Goal: Information Seeking & Learning: Find specific page/section

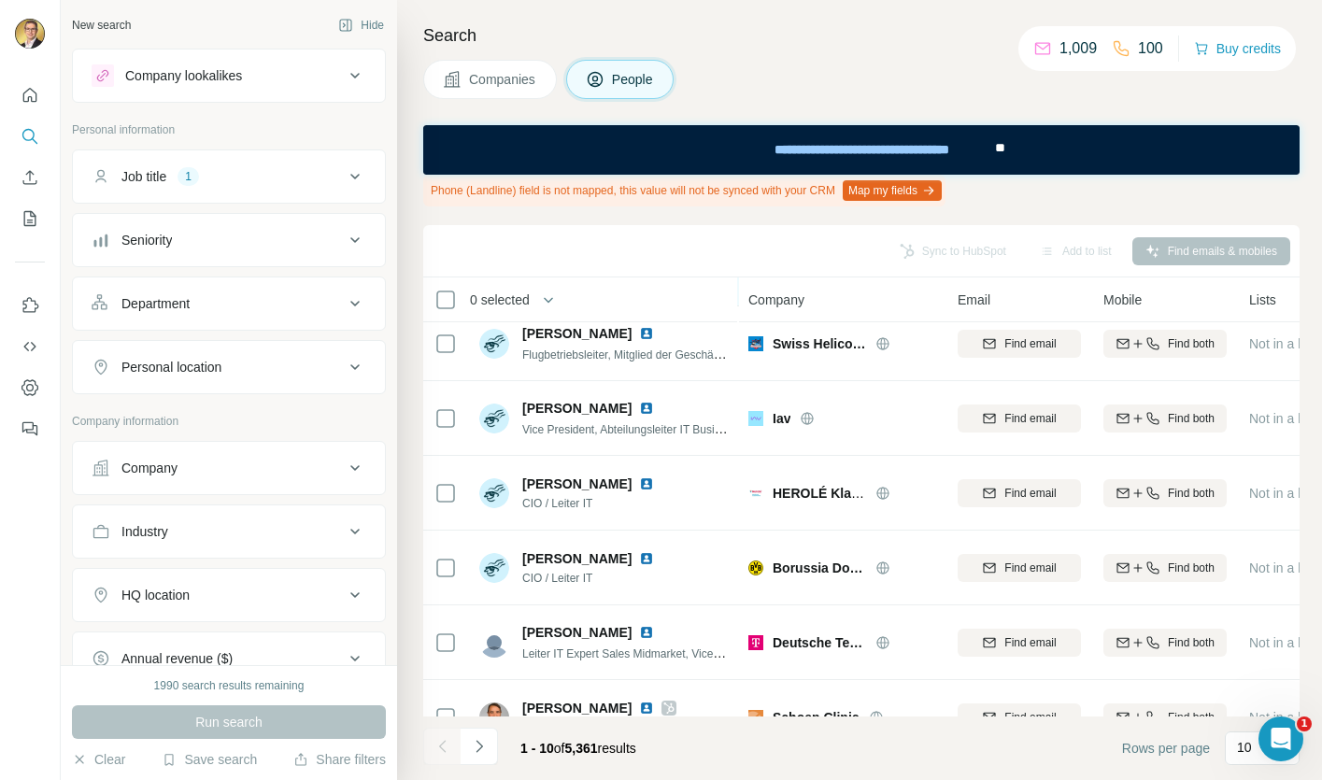
scroll to position [353, 0]
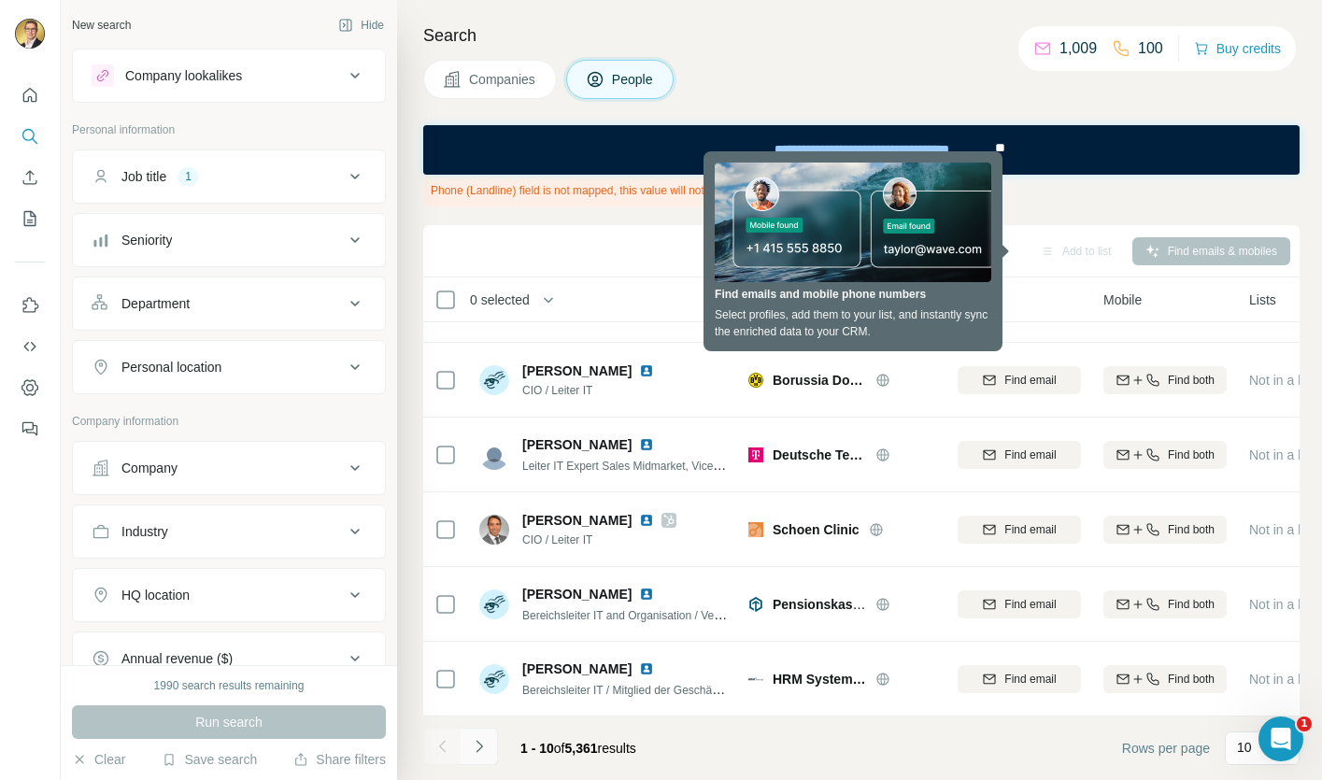
click at [485, 747] on icon "Navigate to next page" at bounding box center [479, 746] width 19 height 19
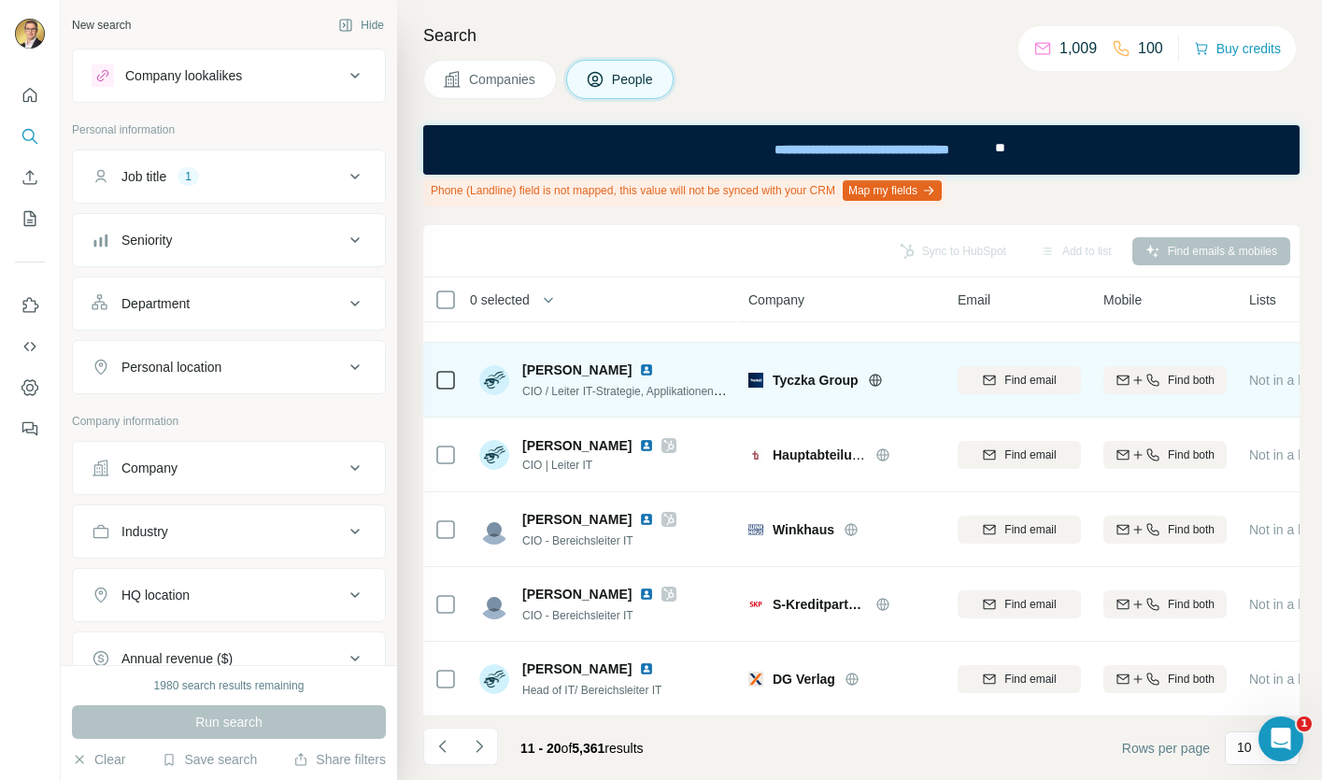
click at [651, 377] on img at bounding box center [646, 370] width 15 height 15
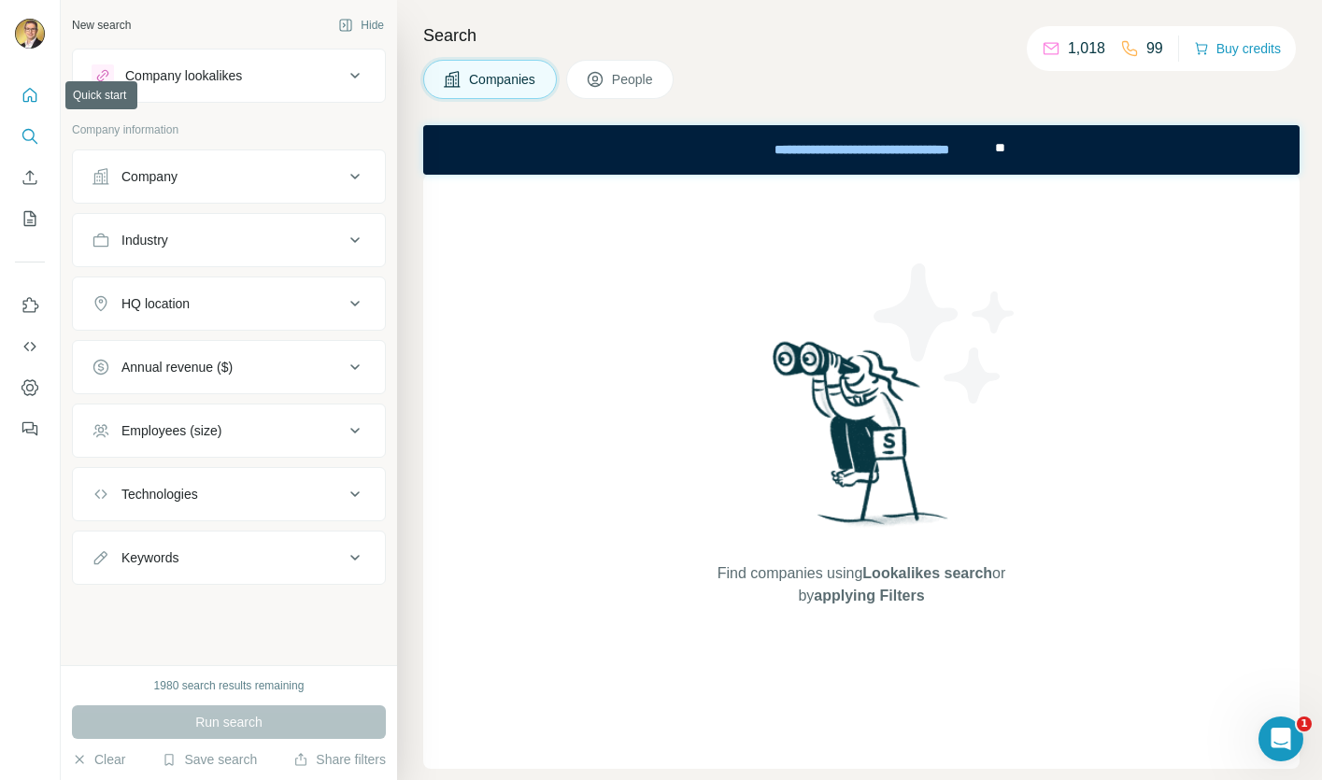
click at [36, 103] on icon "Quick start" at bounding box center [30, 95] width 19 height 19
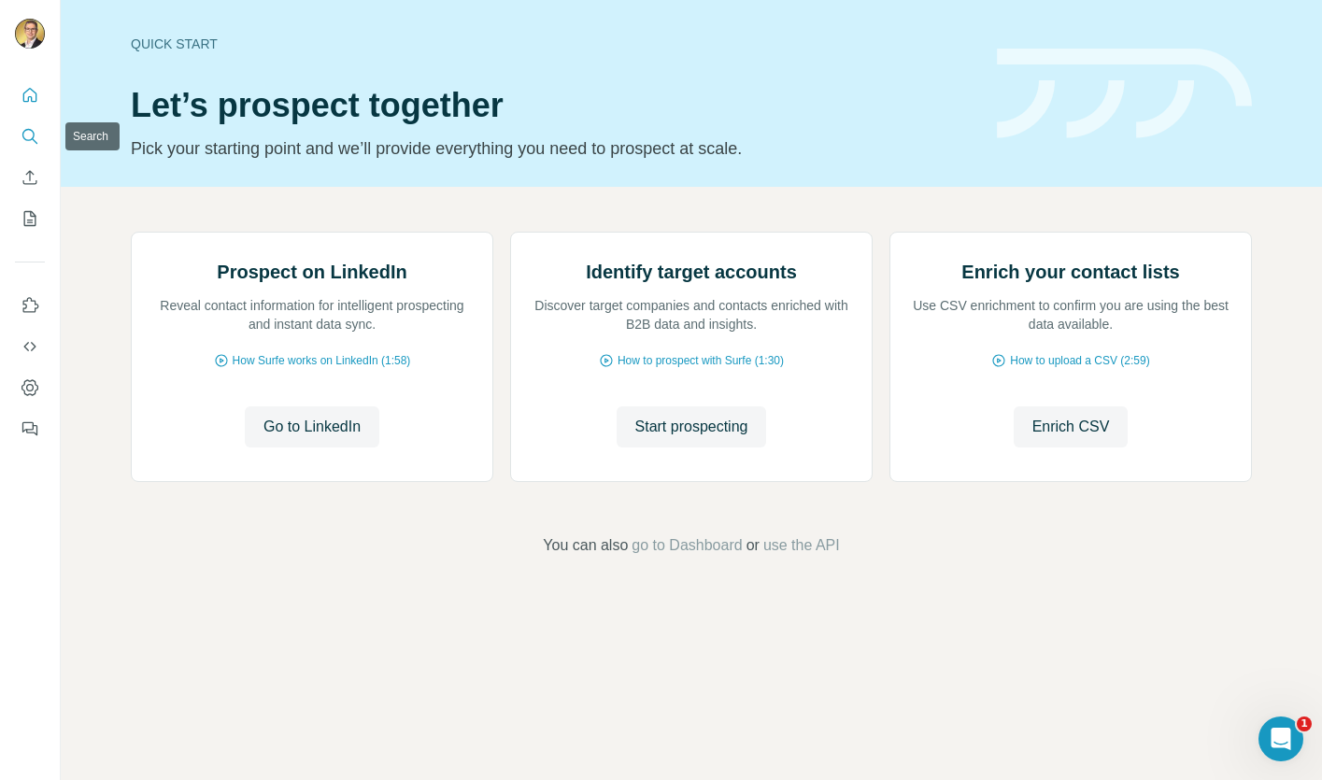
click at [32, 136] on icon "Search" at bounding box center [28, 135] width 12 height 12
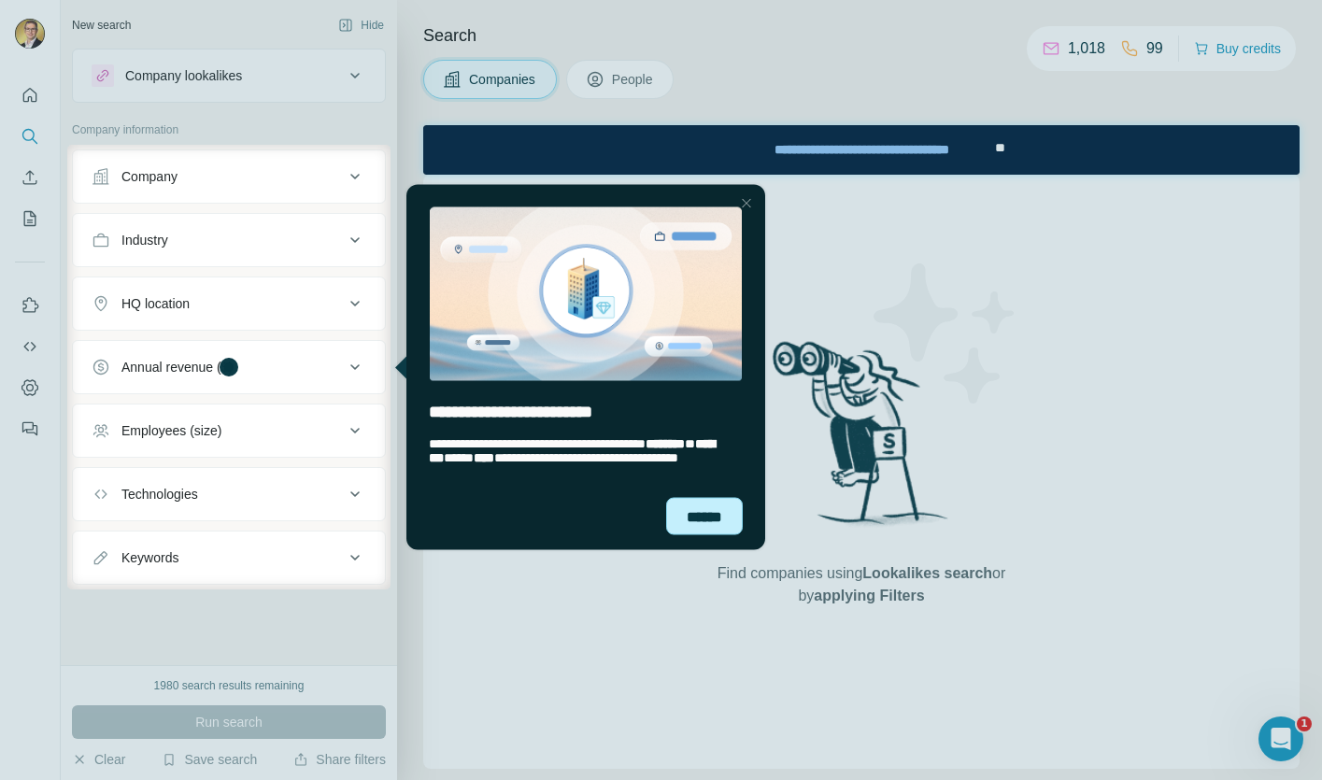
click at [690, 531] on div "******" at bounding box center [704, 515] width 77 height 37
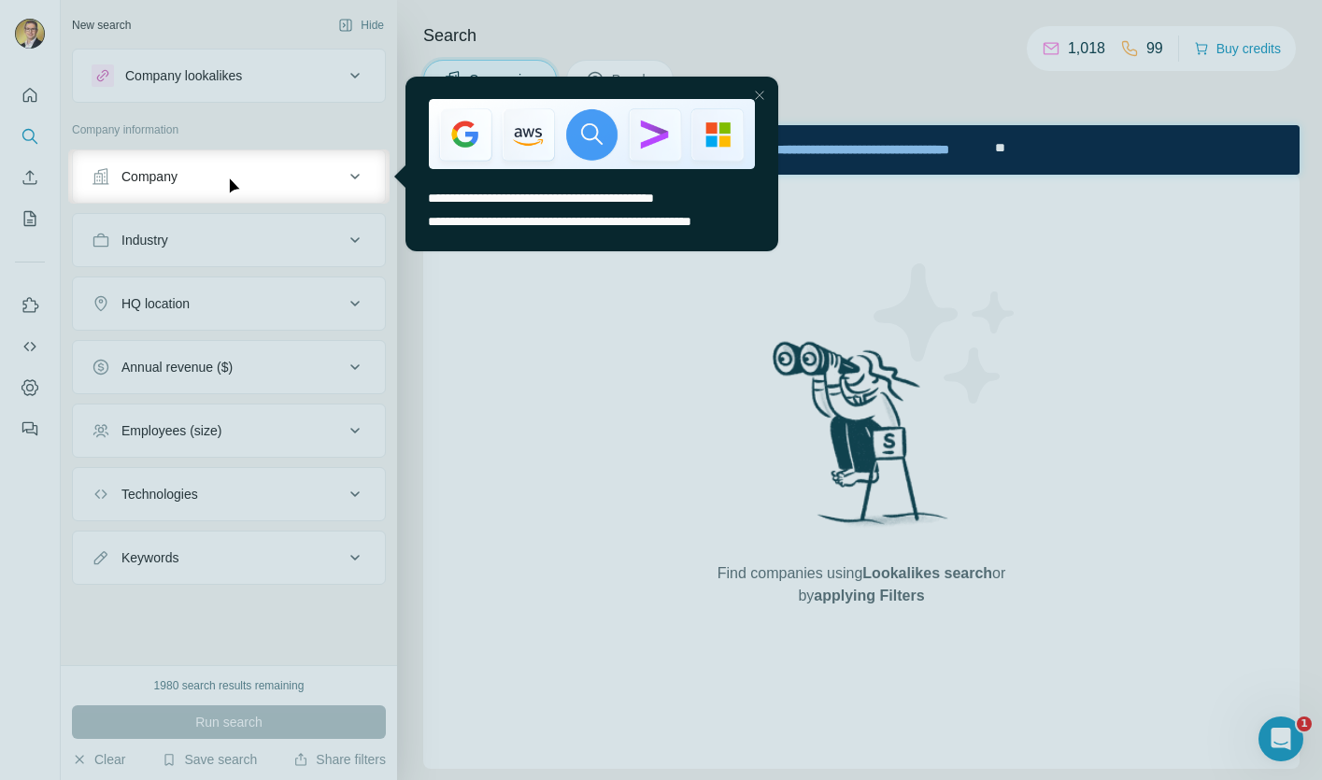
click at [763, 98] on div at bounding box center [759, 95] width 22 height 22
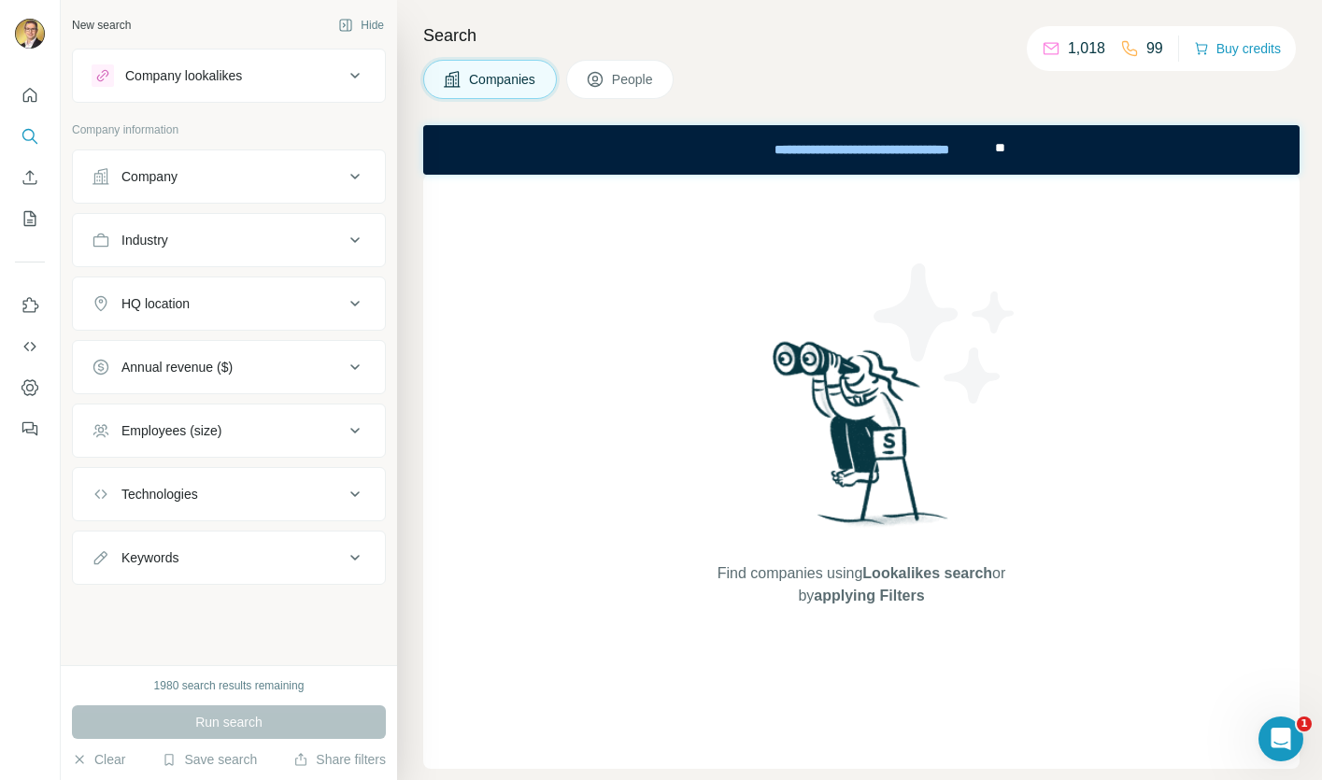
click at [608, 60] on button "People" at bounding box center [620, 79] width 108 height 39
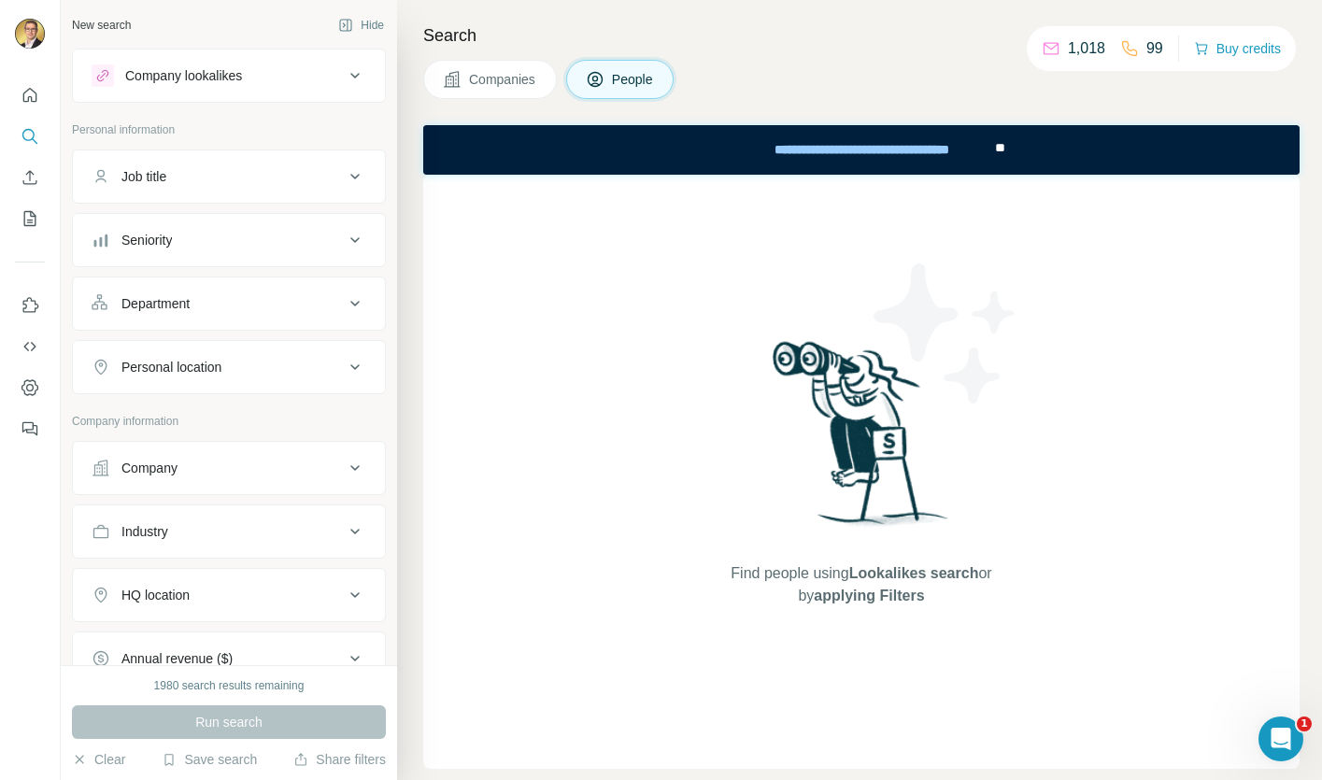
click at [267, 172] on div "Job title" at bounding box center [218, 176] width 252 height 19
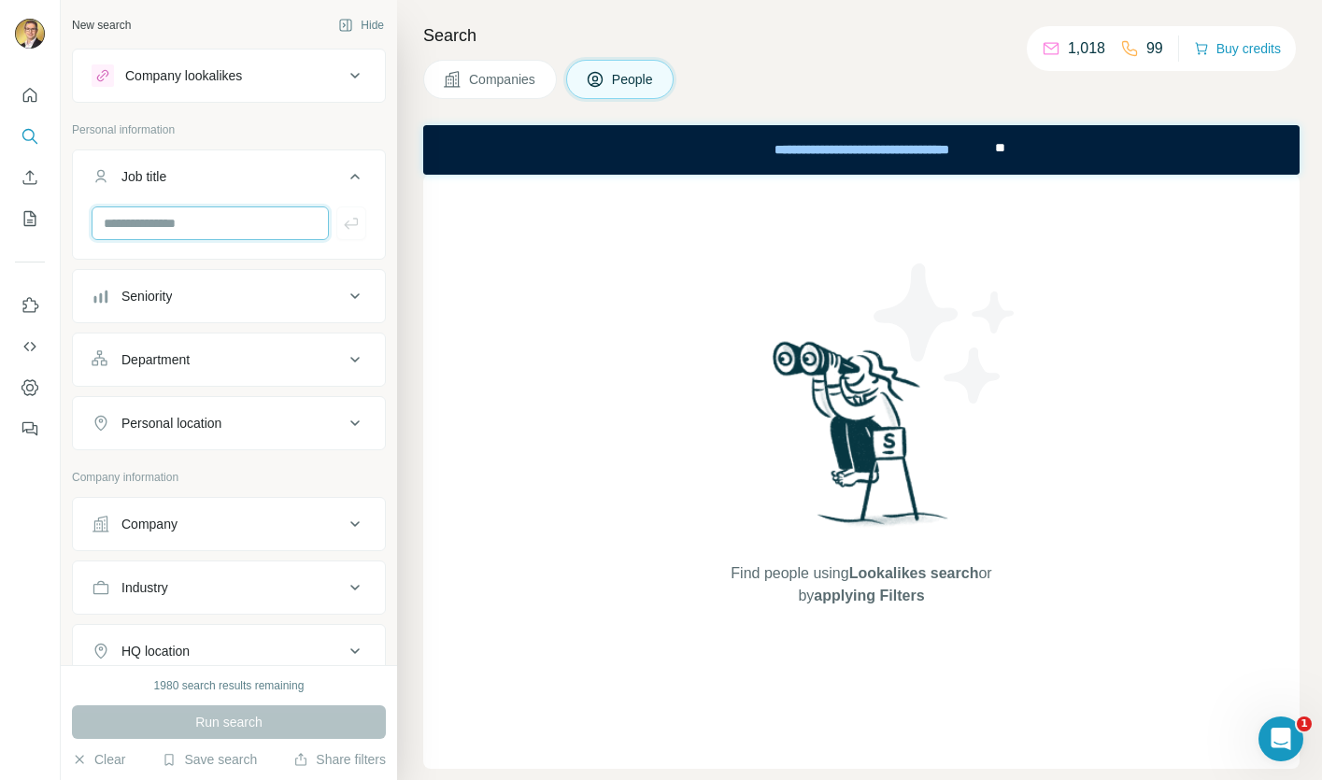
click at [243, 230] on input "text" at bounding box center [210, 223] width 237 height 34
type input "*********"
click at [247, 728] on div "Run search" at bounding box center [229, 722] width 314 height 34
click at [296, 253] on div "*********" at bounding box center [229, 230] width 312 height 49
click at [356, 229] on icon "button" at bounding box center [351, 223] width 19 height 19
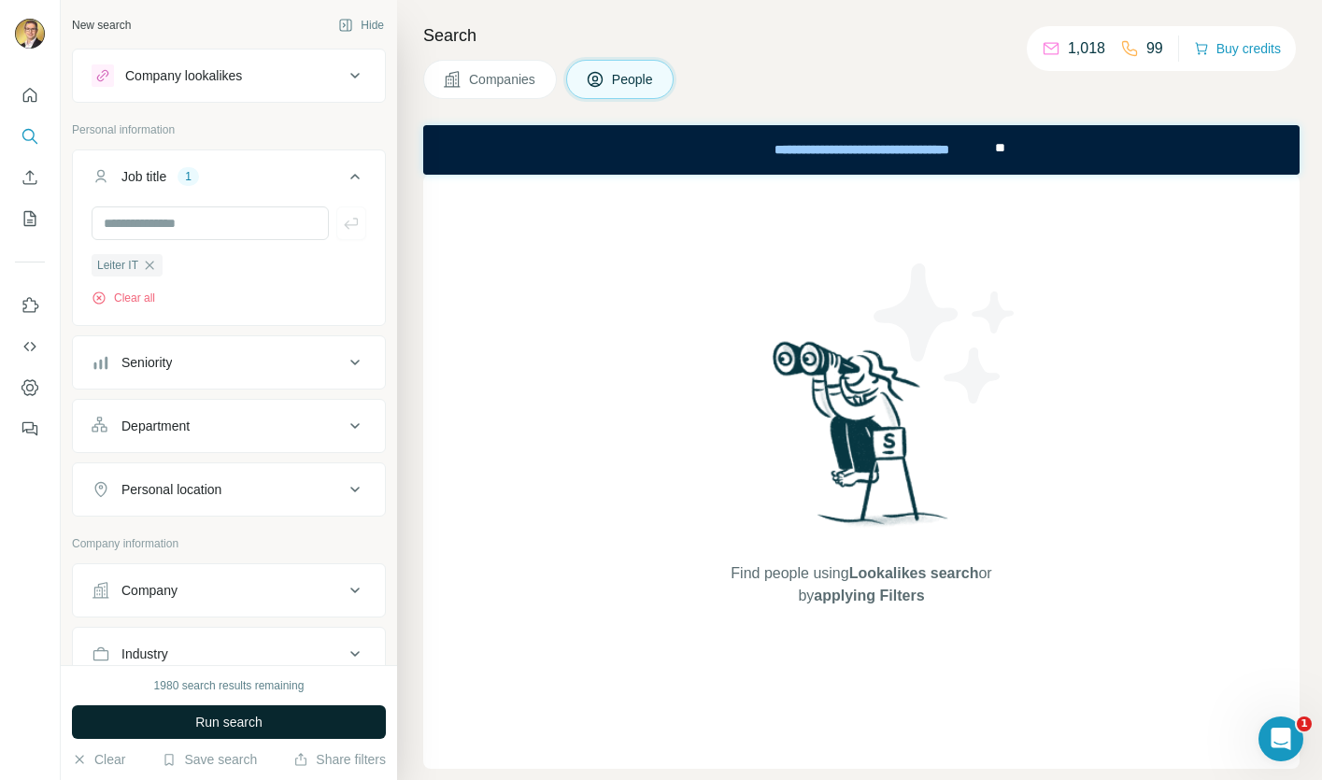
click at [257, 707] on button "Run search" at bounding box center [229, 722] width 314 height 34
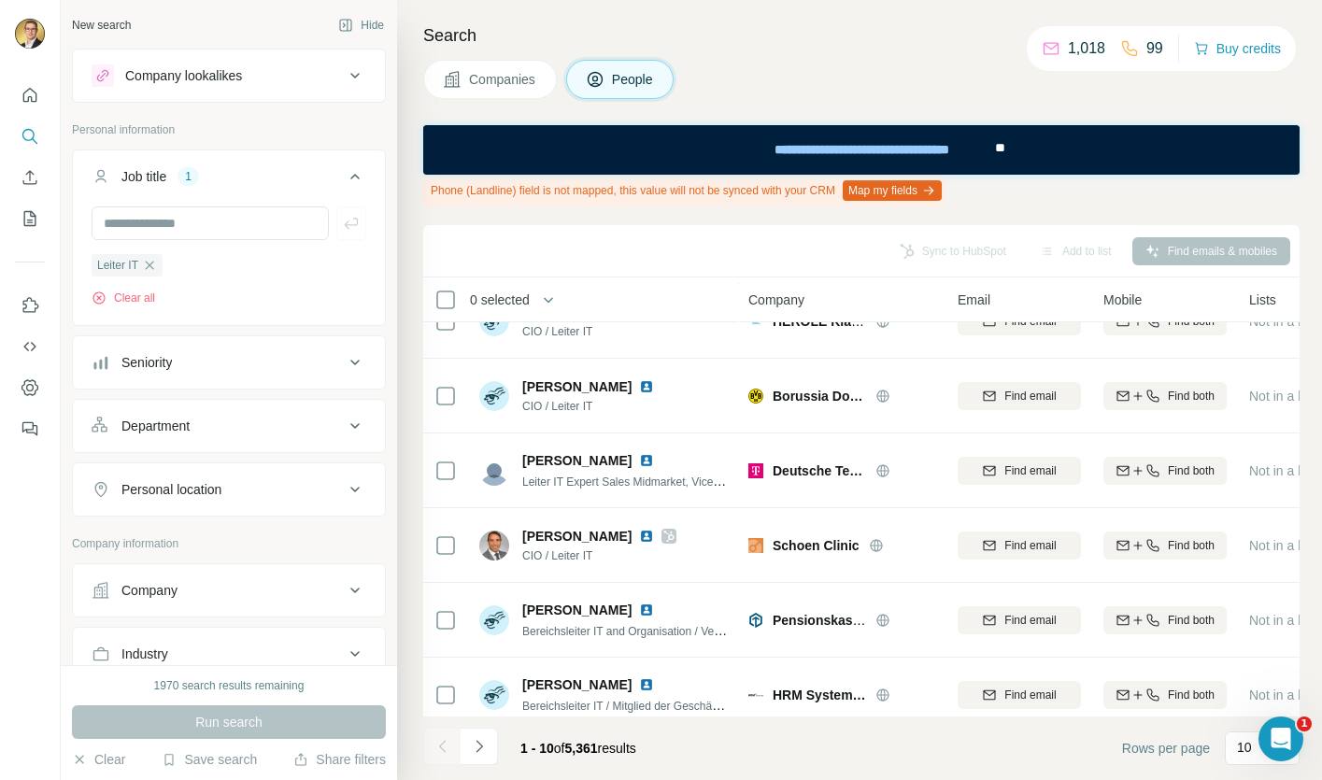
scroll to position [353, 0]
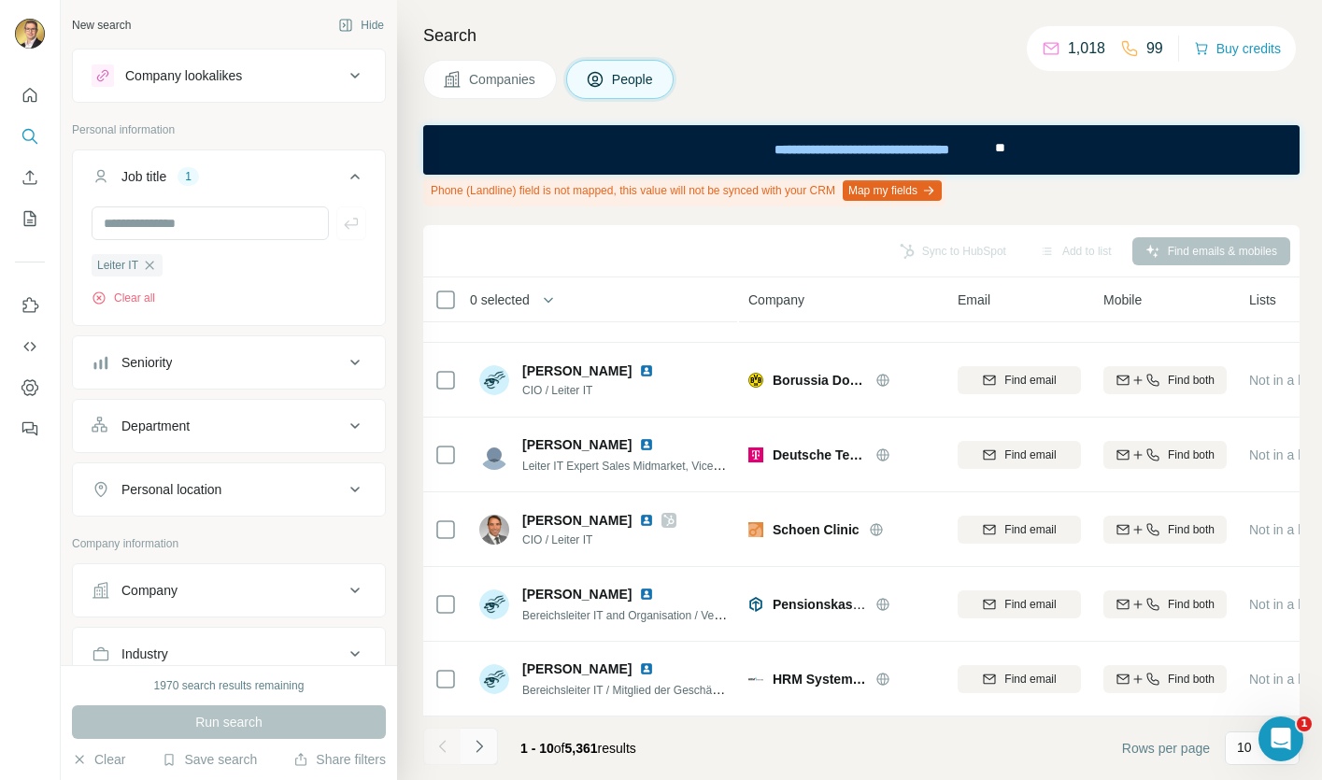
click at [477, 761] on button "Navigate to next page" at bounding box center [479, 746] width 37 height 37
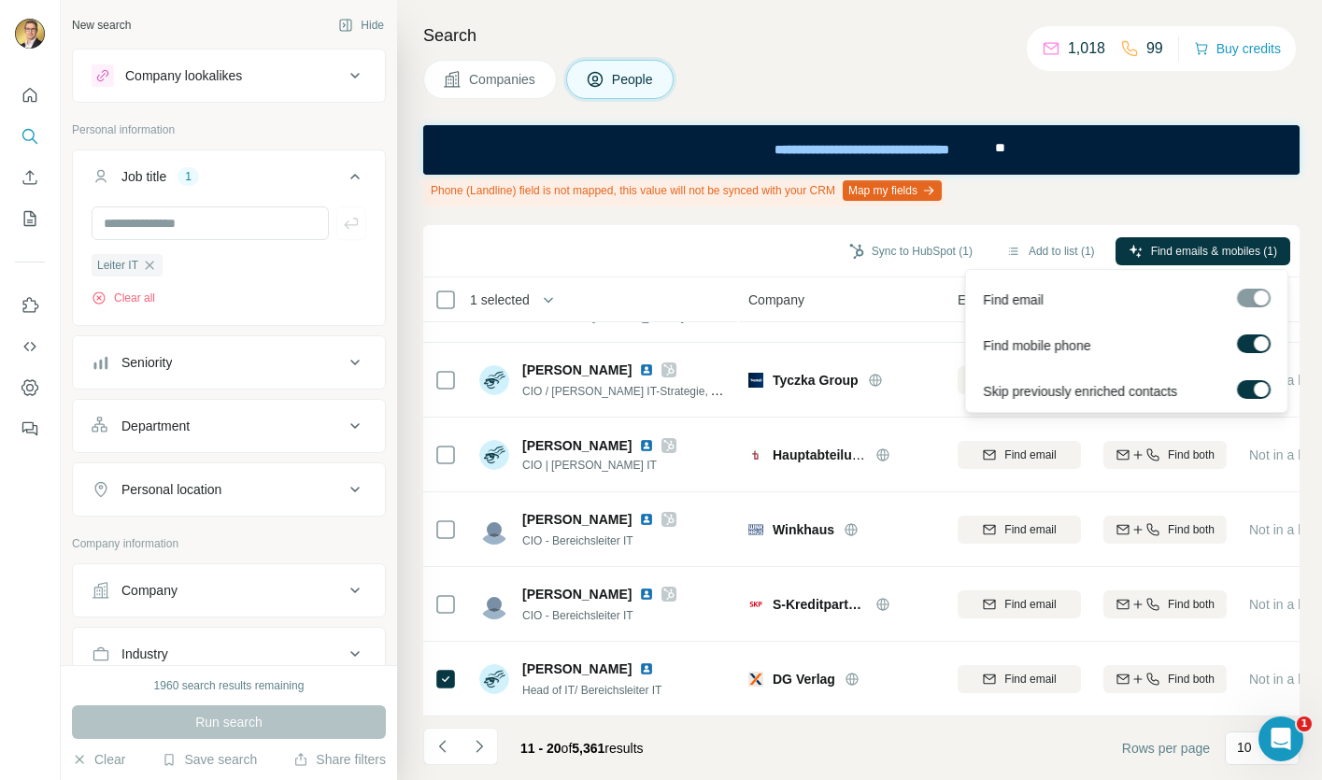
click at [1251, 342] on label at bounding box center [1254, 343] width 34 height 19
click at [1245, 391] on label at bounding box center [1254, 389] width 34 height 19
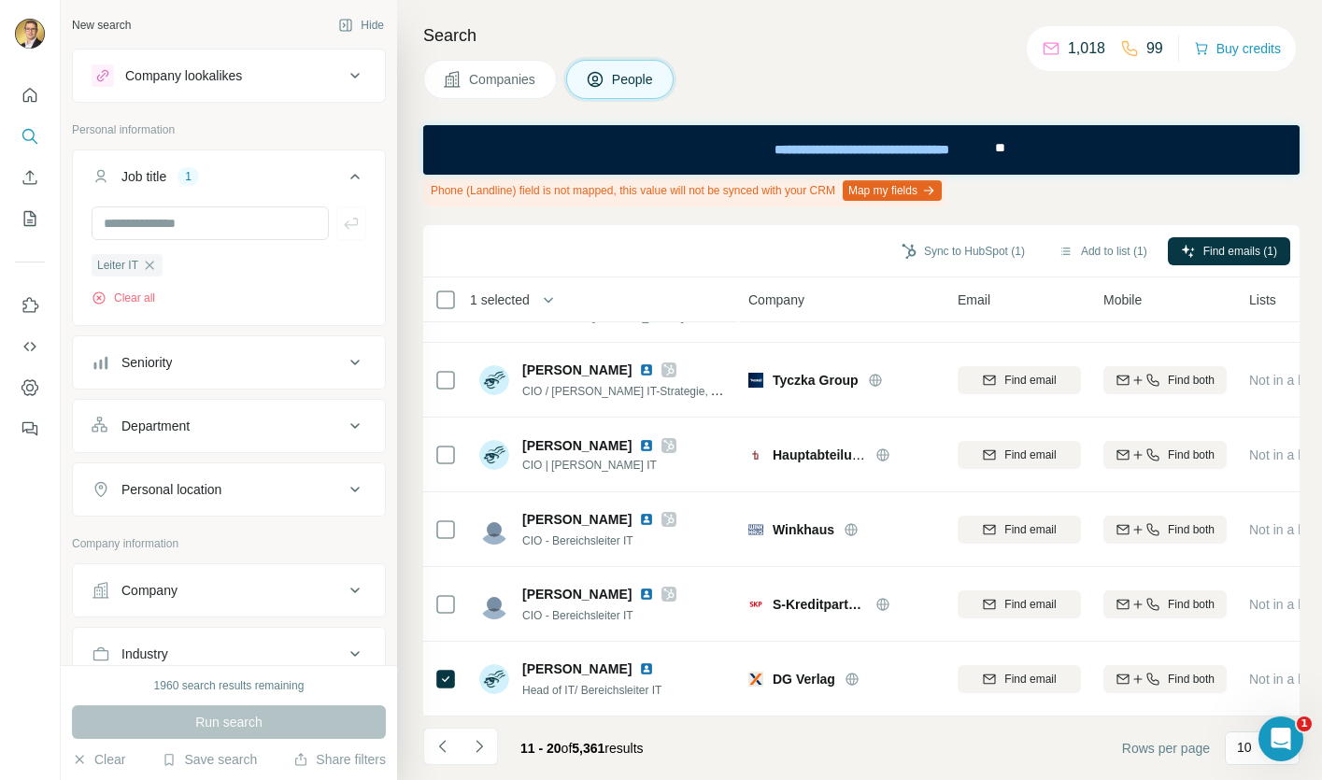
click at [1099, 193] on div "Phone (Landline) field is not mapped, this value will not be synced with your C…" at bounding box center [861, 191] width 876 height 32
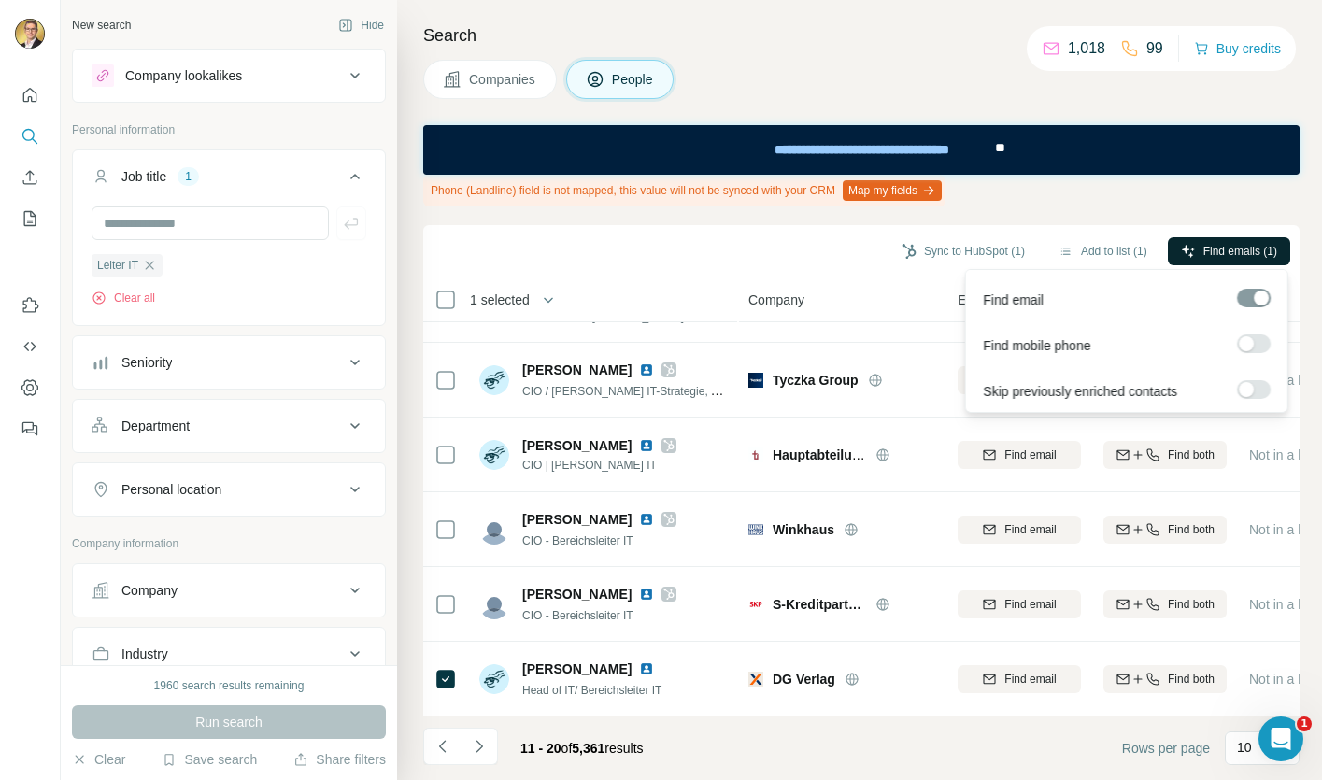
click at [1216, 251] on span "Find emails (1)" at bounding box center [1240, 251] width 74 height 17
